Goal: Navigation & Orientation: Find specific page/section

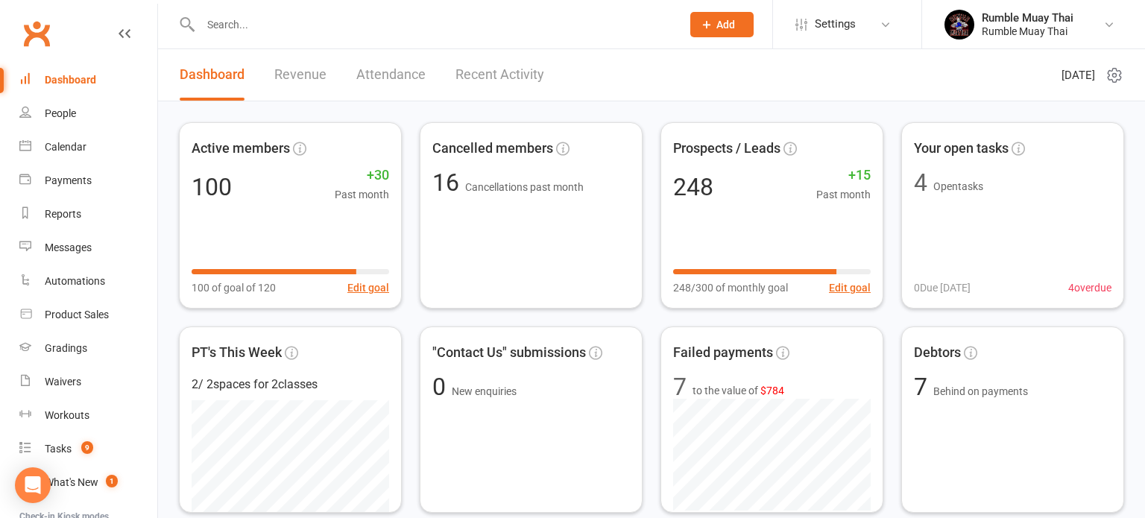
click at [291, 72] on link "Revenue" at bounding box center [300, 74] width 52 height 51
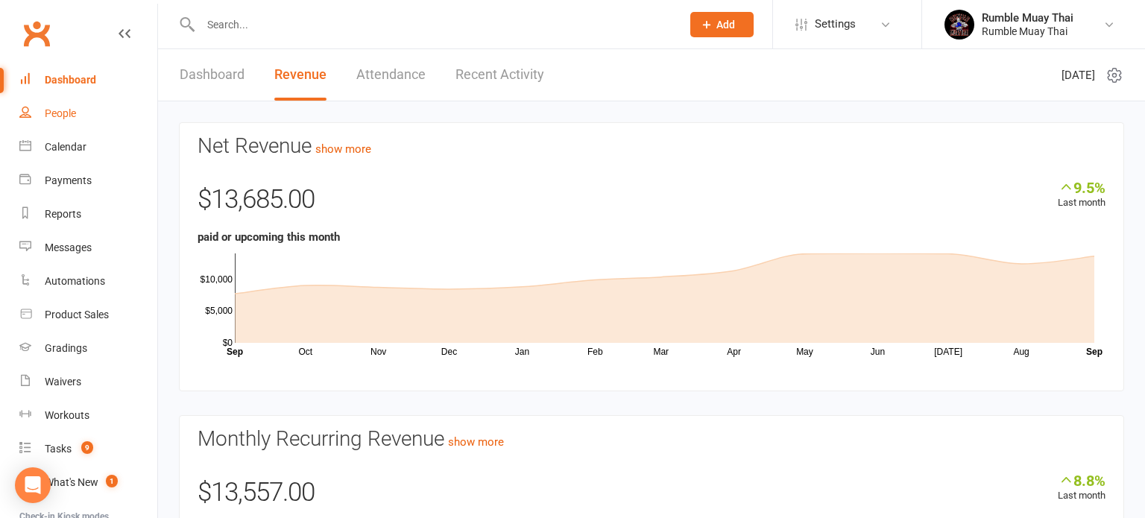
click at [63, 117] on div "People" at bounding box center [60, 113] width 31 height 12
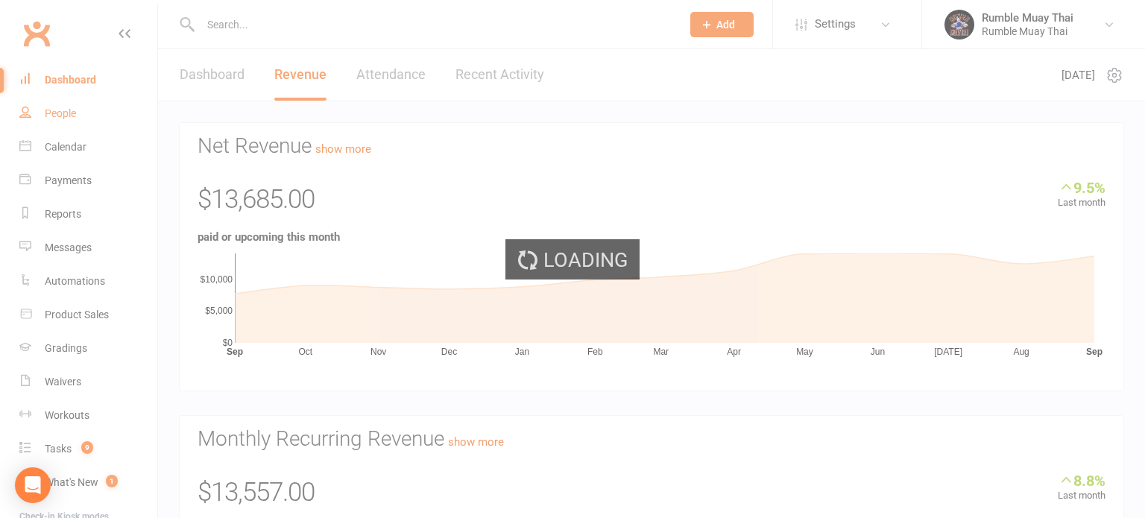
select select "100"
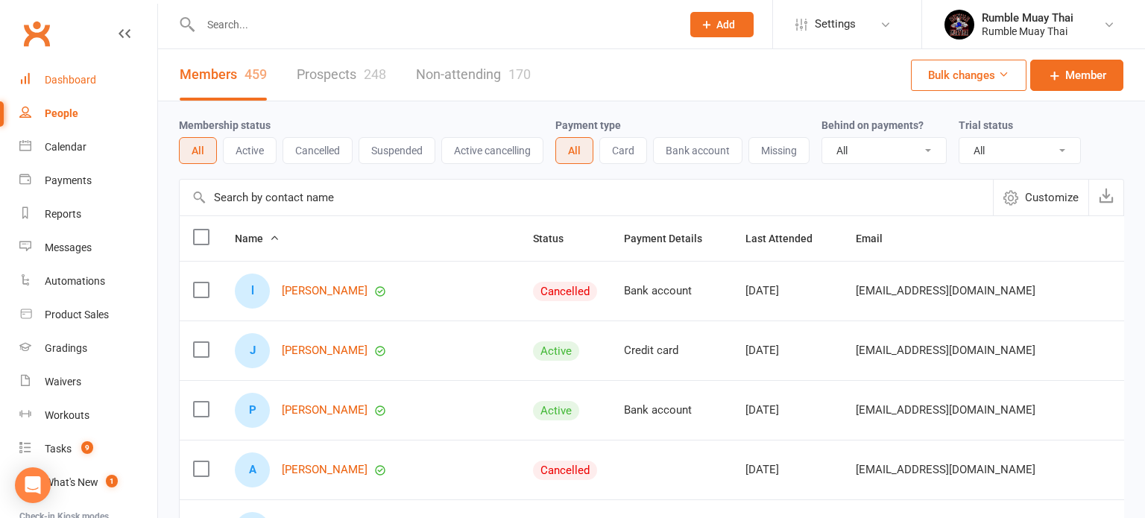
click at [63, 79] on div "Dashboard" at bounding box center [70, 80] width 51 height 12
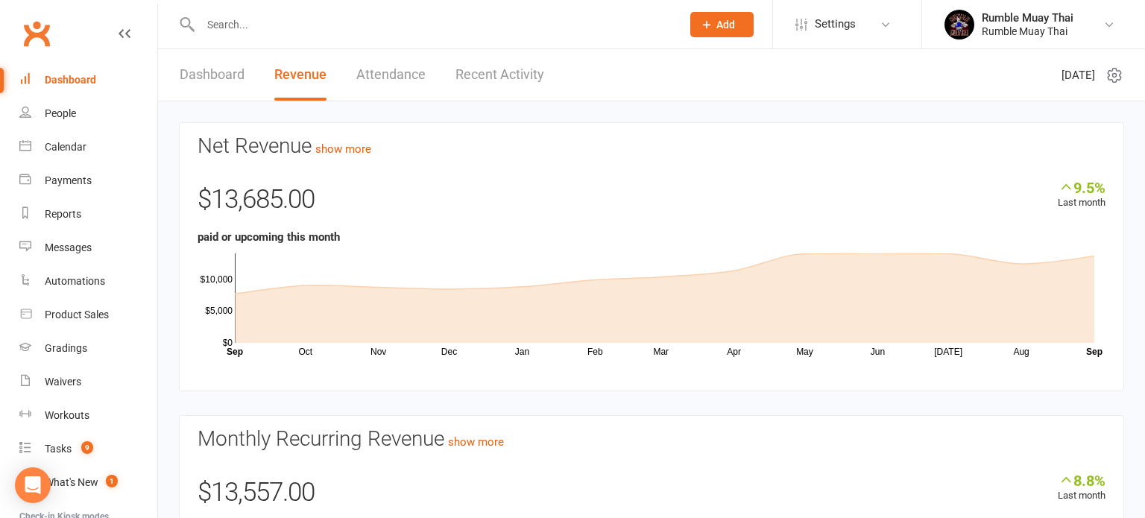
click at [194, 76] on link "Dashboard" at bounding box center [212, 74] width 65 height 51
